Goal: Transaction & Acquisition: Purchase product/service

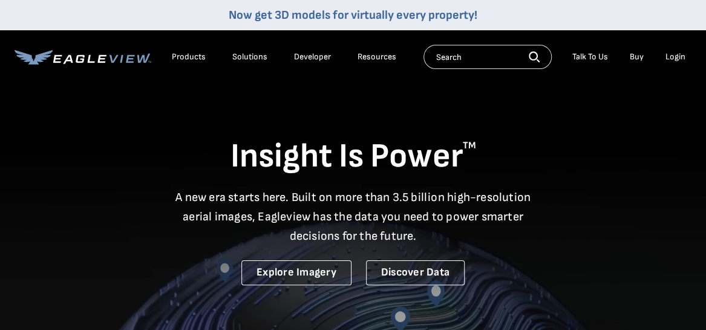
click at [678, 56] on div "Login" at bounding box center [675, 56] width 20 height 11
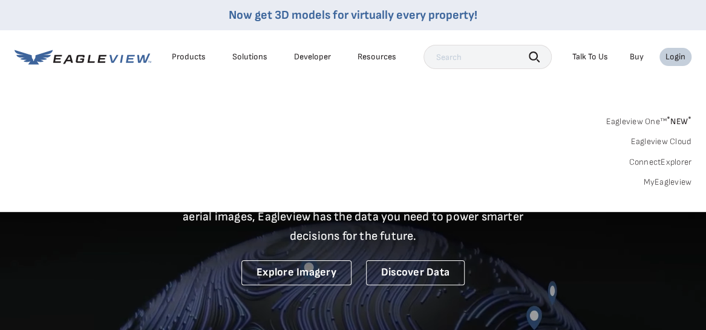
click at [666, 183] on link "MyEagleview" at bounding box center [667, 182] width 48 height 11
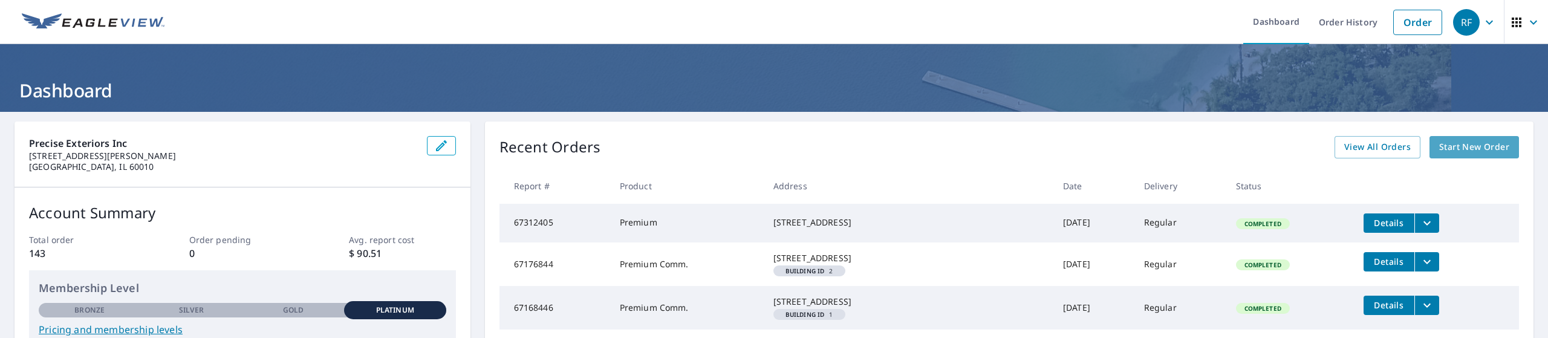
click at [714, 144] on span "Start New Order" at bounding box center [1474, 147] width 70 height 15
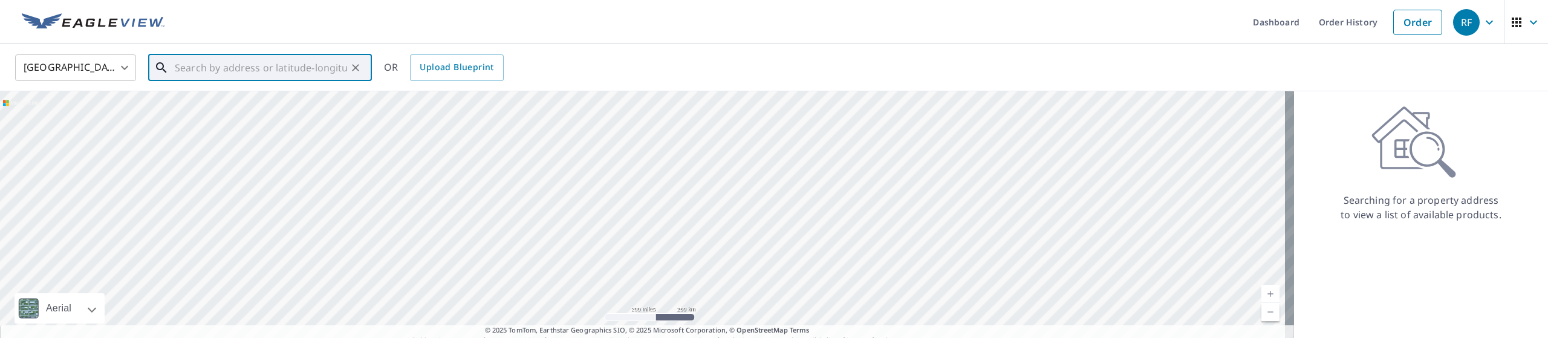
click at [259, 61] on input "text" at bounding box center [261, 68] width 172 height 34
click at [198, 105] on span "3 Candlewood Ln" at bounding box center [267, 103] width 190 height 15
type input "3 Candlewood Ln Barrington, IL 60010"
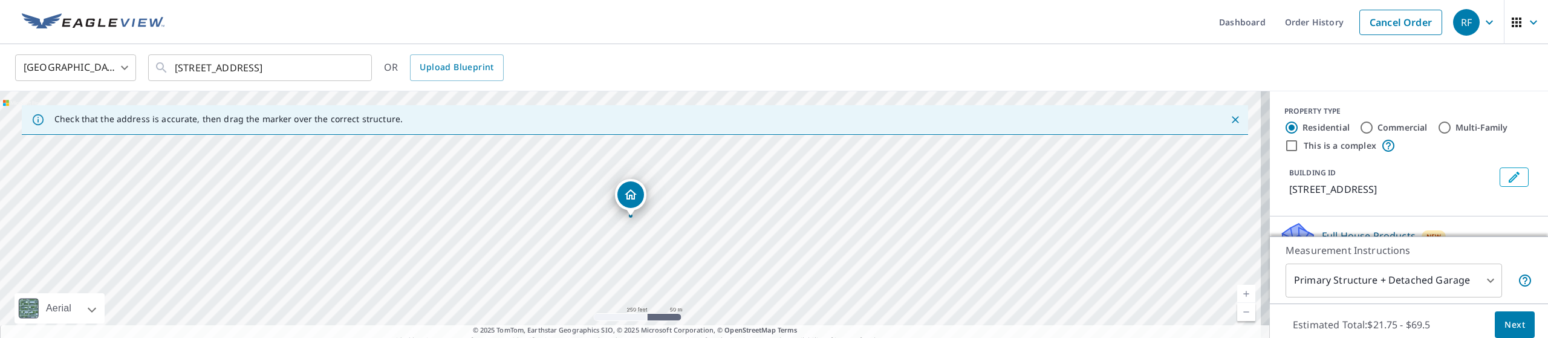
click at [714, 296] on link "Current Level 17, Zoom In" at bounding box center [1246, 294] width 18 height 18
click at [714, 296] on link "Current Level 18, Zoom In" at bounding box center [1246, 294] width 18 height 18
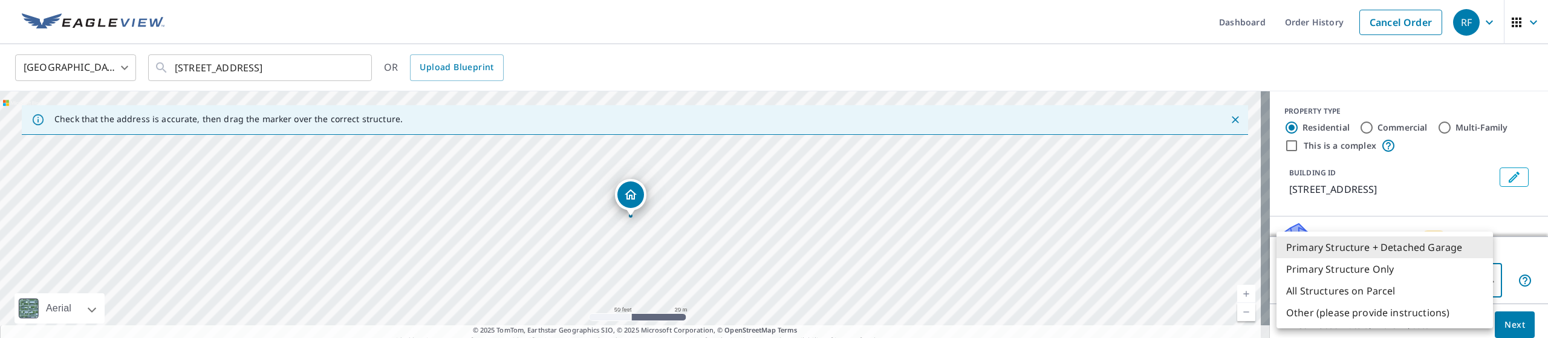
click at [714, 286] on body "RF RF Dashboard Order History Cancel Order RF United States US ​ 3 Candlewood L…" at bounding box center [774, 169] width 1548 height 338
click at [714, 270] on li "Primary Structure Only" at bounding box center [1385, 269] width 216 height 22
click at [714, 275] on body "RF RF Dashboard Order History Cancel Order RF United States US ​ 3 Candlewood L…" at bounding box center [774, 169] width 1548 height 338
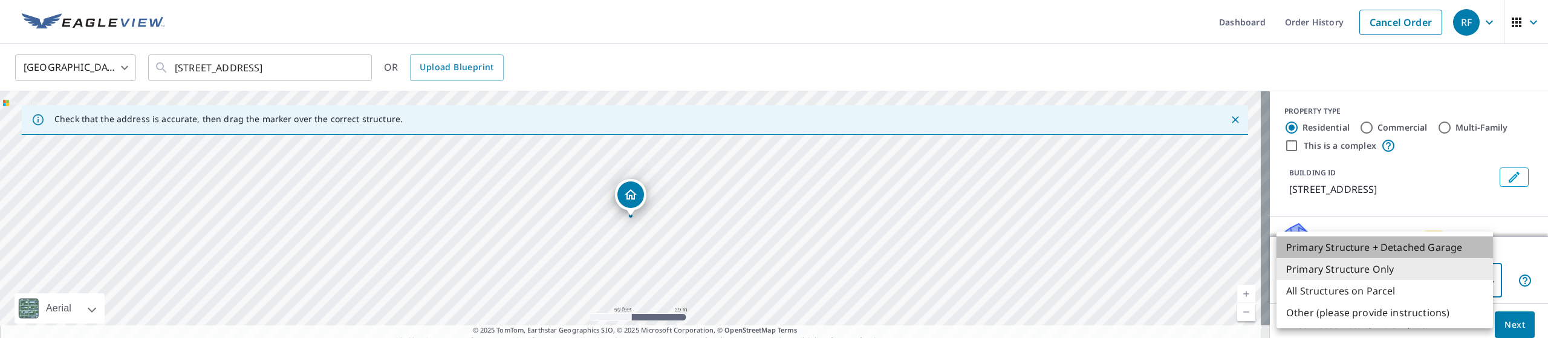
click at [714, 253] on li "Primary Structure + Detached Garage" at bounding box center [1385, 247] width 216 height 22
type input "1"
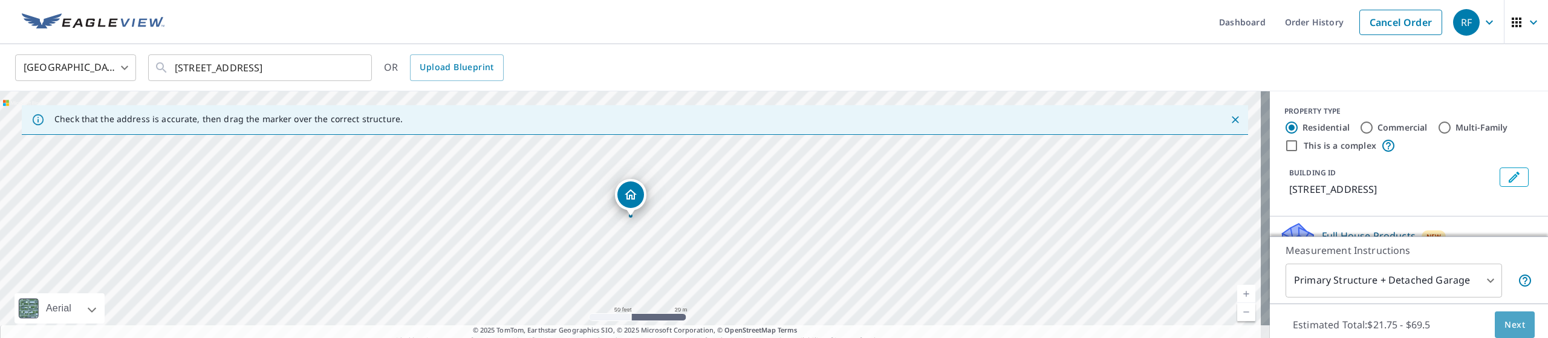
click at [714, 323] on span "Next" at bounding box center [1514, 324] width 21 height 15
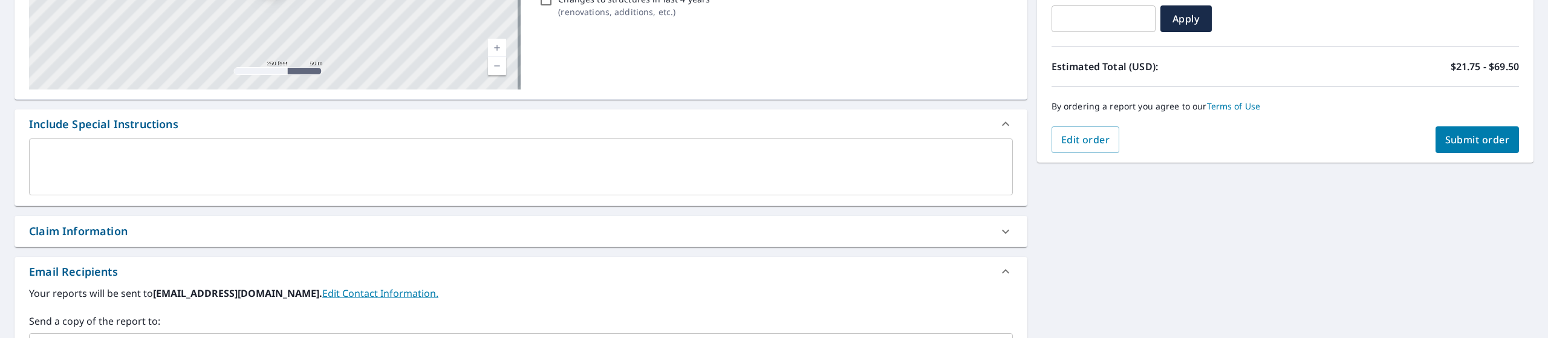
scroll to position [242, 0]
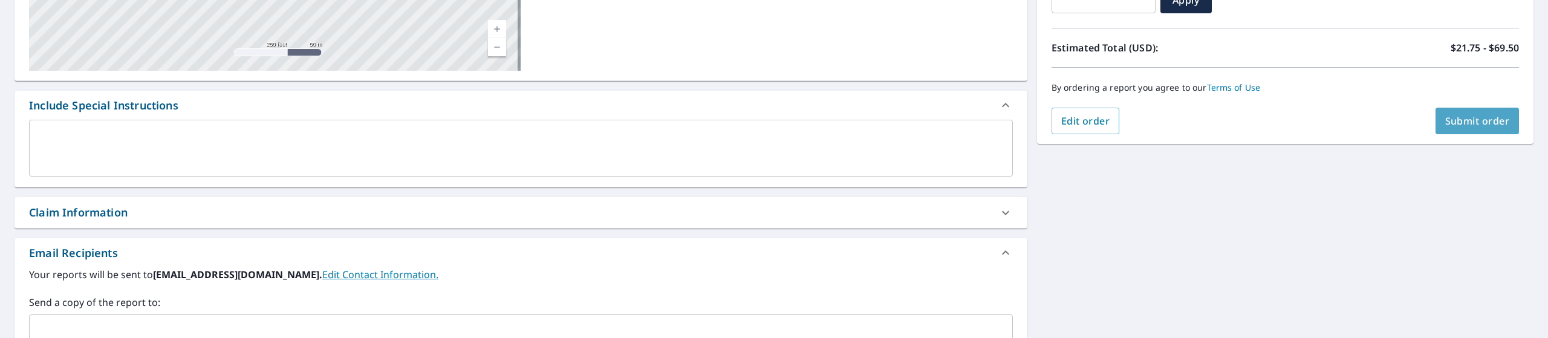
click at [714, 126] on span "Submit order" at bounding box center [1477, 120] width 65 height 13
checkbox input "true"
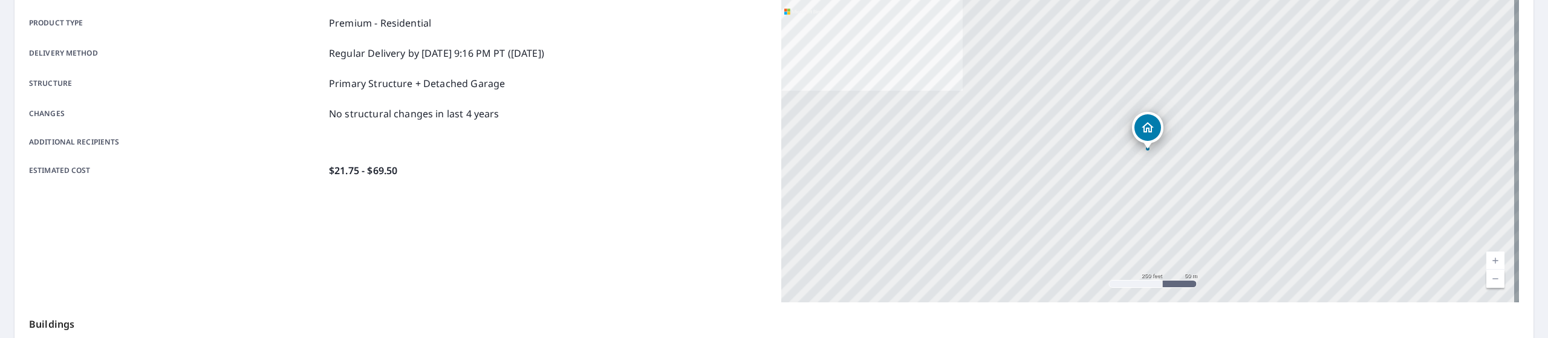
scroll to position [1, 0]
